Goal: Use online tool/utility: Utilize a website feature to perform a specific function

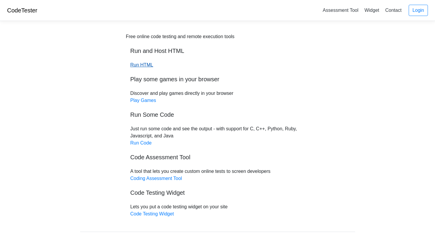
click at [140, 67] on link "Run HTML" at bounding box center [141, 64] width 23 height 5
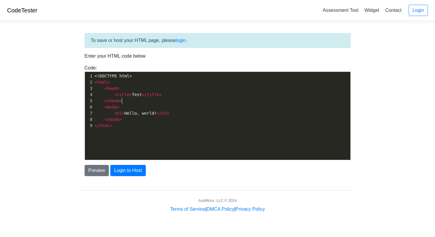
click at [133, 104] on pre "</ head >" at bounding box center [221, 101] width 257 height 6
type textarea "<!DOCTYPE html> <html> <head> <title>Test</title> </head> <body> <h1>Hello, wor…"
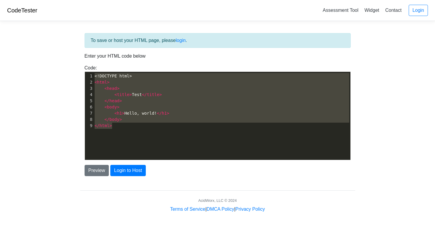
scroll to position [2051, 0]
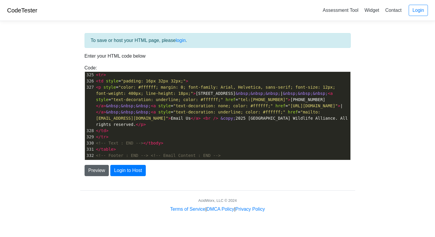
click at [90, 170] on button "Preview" at bounding box center [97, 170] width 25 height 11
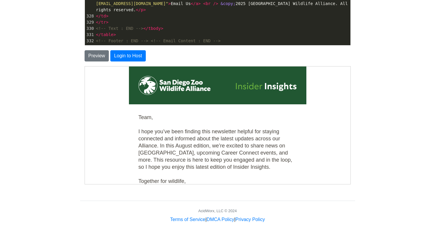
scroll to position [0, 0]
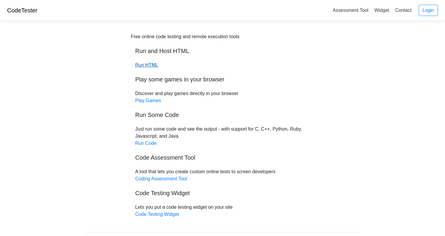
click at [149, 66] on link "Run HTML" at bounding box center [146, 64] width 23 height 5
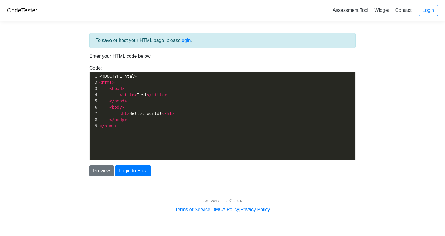
click at [137, 114] on span "< h1 > Hello, world! </ h1 >" at bounding box center [136, 113] width 75 height 5
type textarea "<!DOCTYPE html> <html> <head> <title>Test</title> </head> <body> <h1>Hello, wor…"
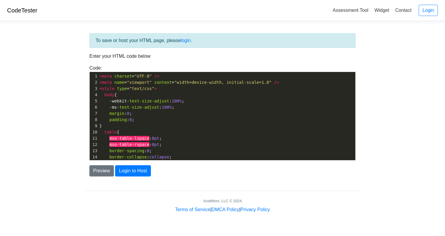
scroll to position [125, 0]
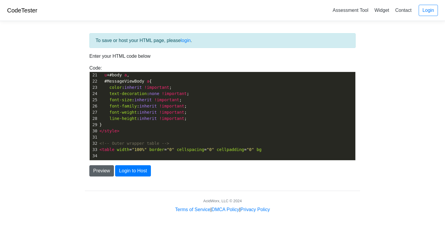
click at [104, 171] on button "Preview" at bounding box center [101, 170] width 25 height 11
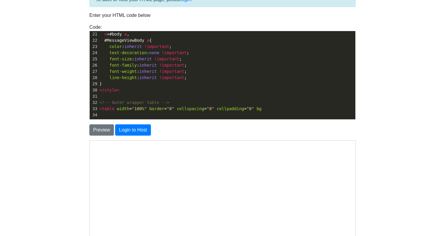
scroll to position [35, 0]
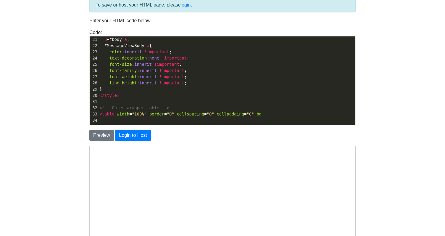
click at [175, 97] on pre "</ style >" at bounding box center [226, 95] width 257 height 6
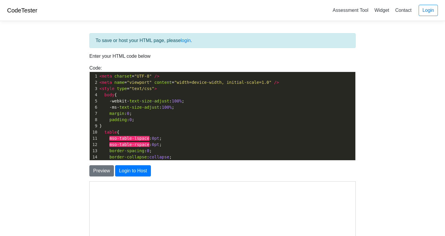
scroll to position [0, 0]
click at [188, 132] on pre "table {" at bounding box center [226, 132] width 257 height 6
type textarea "<meta charset="UTF-8" /> <meta name="viewport" content="width=device-width, ini…"
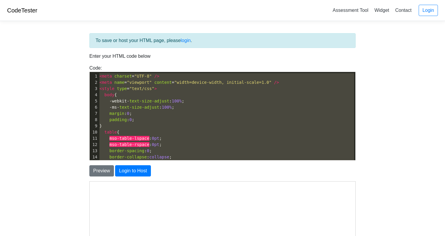
scroll to position [697, 0]
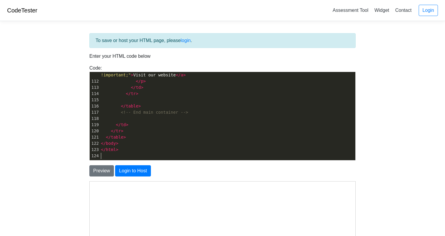
click at [100, 176] on div "To save or host your HTML page, please login . Enter your HTML code below Code:…" at bounding box center [222, 167] width 275 height 268
click at [101, 172] on button "Preview" at bounding box center [101, 170] width 25 height 11
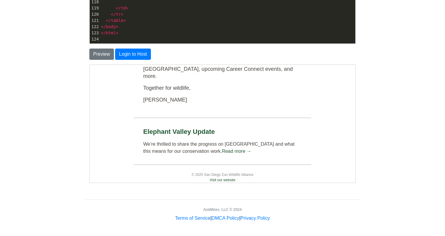
scroll to position [116, 0]
click at [229, 148] on link "Read more →" at bounding box center [237, 150] width 30 height 5
